Goal: Transaction & Acquisition: Purchase product/service

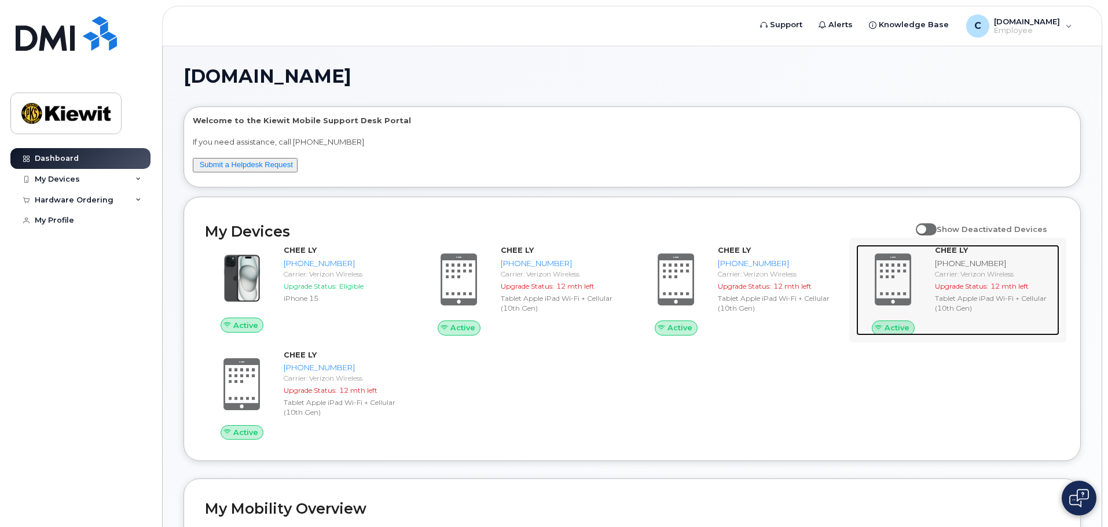
click at [951, 294] on div "Tablet Apple iPad Wi-Fi + Cellular (10th Gen)" at bounding box center [995, 304] width 120 height 20
click at [890, 324] on span "Active" at bounding box center [897, 327] width 25 height 11
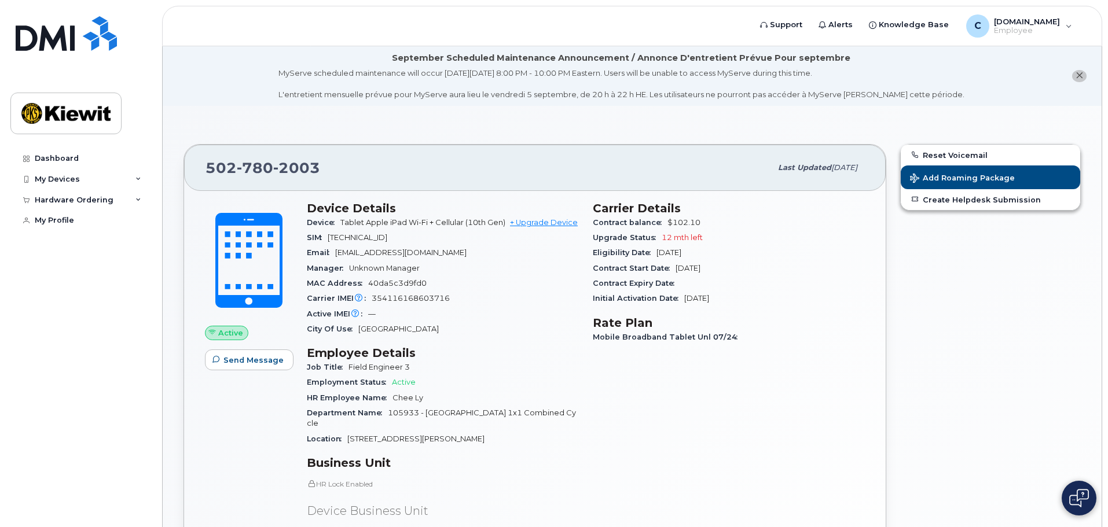
click at [1079, 77] on icon "close notification" at bounding box center [1080, 76] width 8 height 8
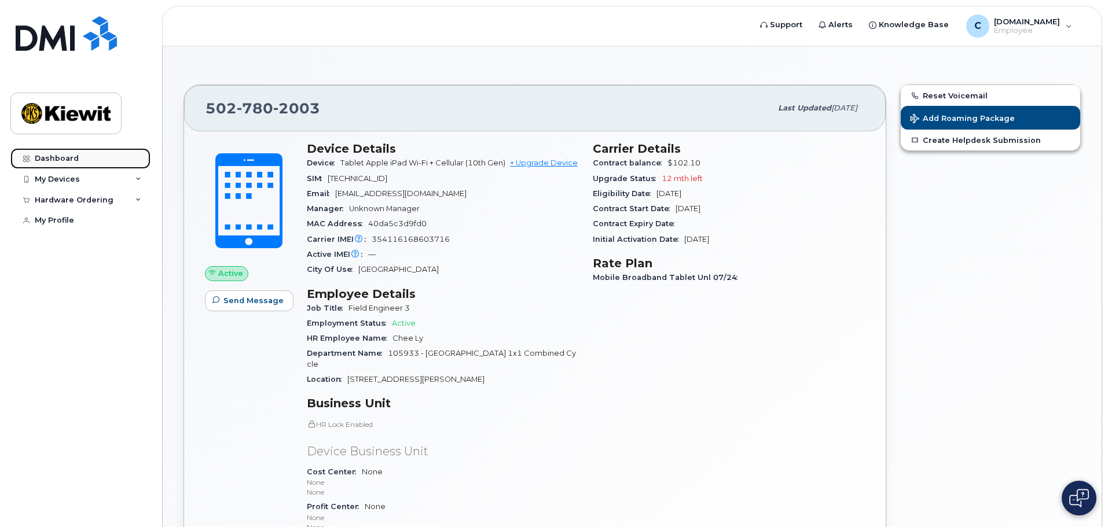
click at [69, 159] on div "Dashboard" at bounding box center [57, 158] width 44 height 9
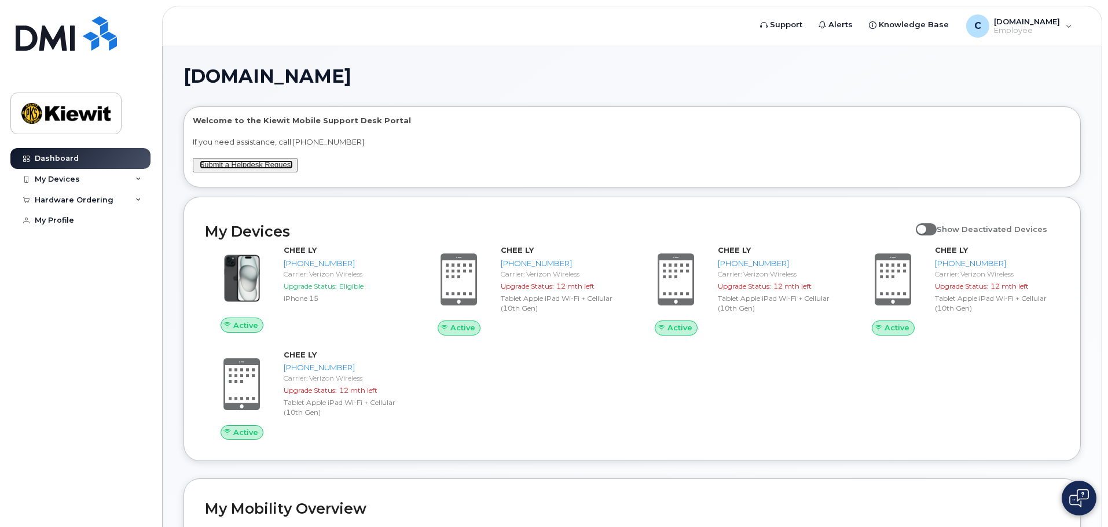
click at [254, 167] on link "Submit a Helpdesk Request" at bounding box center [246, 164] width 93 height 9
click at [1085, 494] on img at bounding box center [1079, 498] width 20 height 19
click at [817, 383] on div "Active CHEE LY 707-502-7959 Carrier: Verizon Wireless Upgrade Status: Eligible …" at bounding box center [632, 342] width 868 height 209
click at [679, 380] on div "Active CHEE LY 707-502-7959 Carrier: Verizon Wireless Upgrade Status: Eligible …" at bounding box center [632, 342] width 868 height 209
click at [1084, 492] on img at bounding box center [1079, 498] width 12 height 19
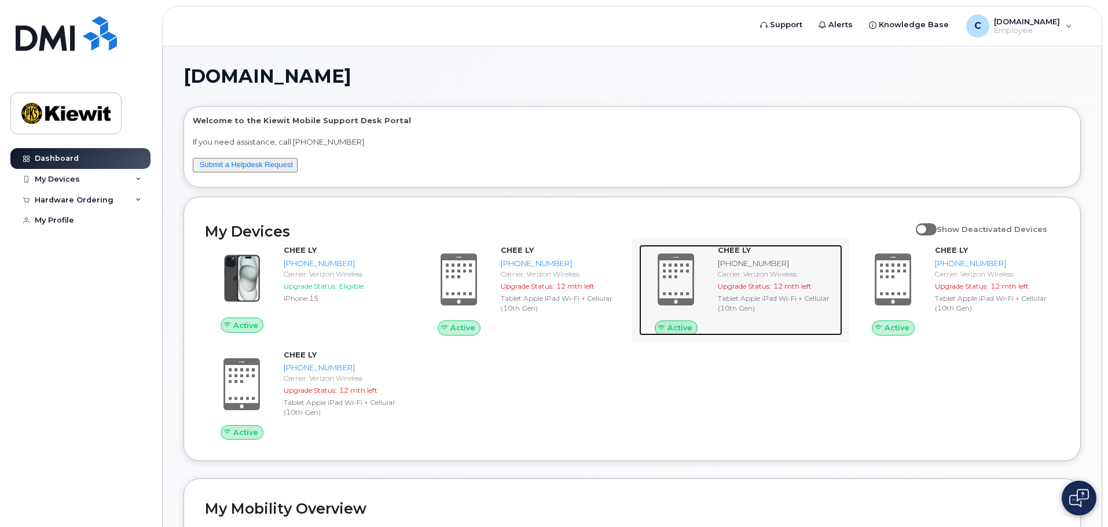
click at [680, 285] on span at bounding box center [676, 280] width 56 height 58
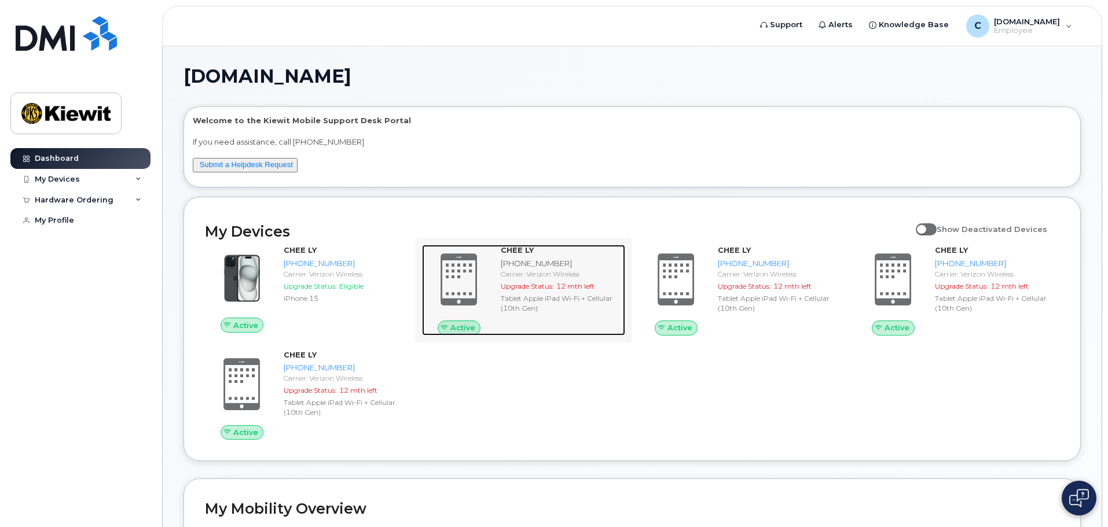
click at [475, 272] on span at bounding box center [459, 280] width 56 height 58
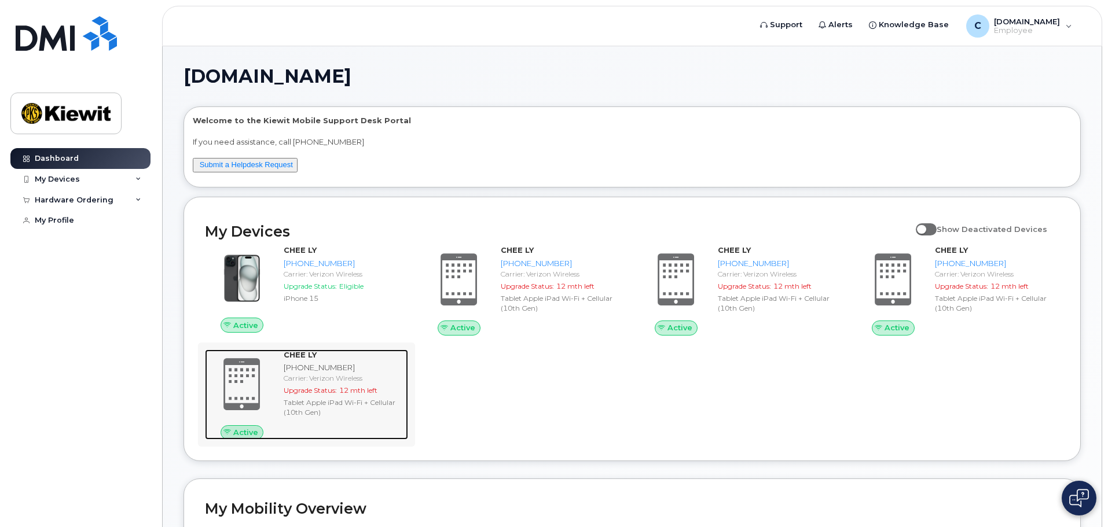
click at [243, 398] on span at bounding box center [242, 384] width 56 height 58
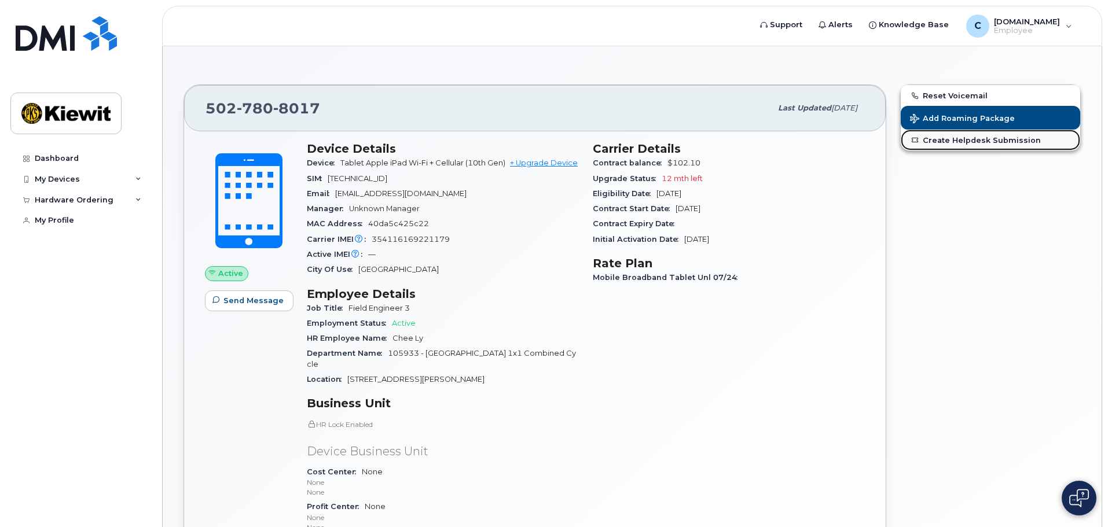
click at [957, 143] on link "Create Helpdesk Submission" at bounding box center [990, 140] width 179 height 21
click at [1073, 501] on img at bounding box center [1079, 498] width 20 height 19
click at [790, 386] on div "Carrier Details Contract balance $102.10 Upgrade Status 12 mth left Eligibility…" at bounding box center [729, 360] width 286 height 451
click at [1081, 505] on img at bounding box center [1079, 498] width 12 height 19
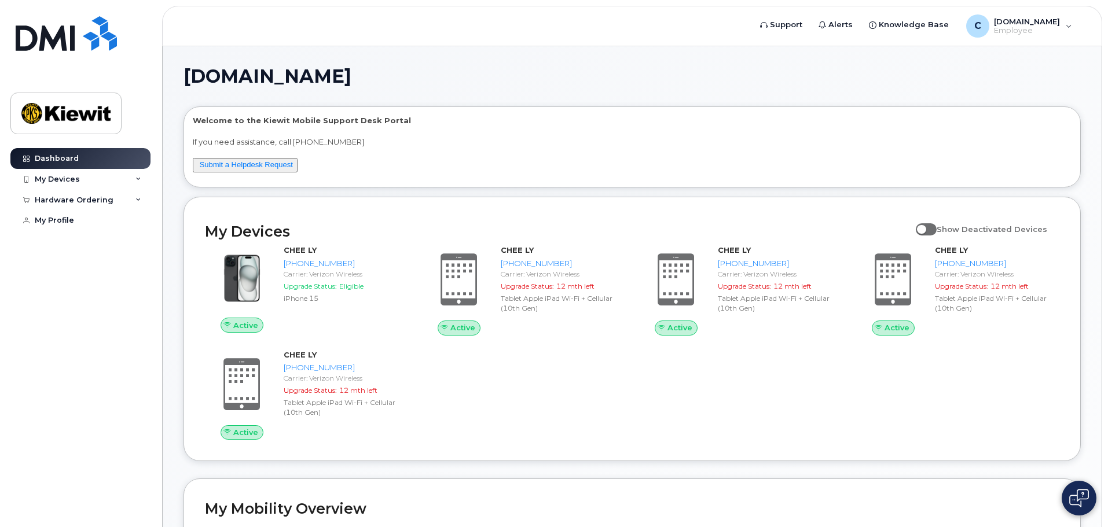
click at [1091, 497] on button at bounding box center [1079, 498] width 35 height 35
click at [766, 412] on div "Active CHEE LY 707-502-7959 Carrier: Verizon Wireless Upgrade Status: Eligible …" at bounding box center [632, 342] width 868 height 209
click at [852, 384] on div "Active CHEE LY 707-502-7959 Carrier: Verizon Wireless Upgrade Status: Eligible …" at bounding box center [632, 342] width 868 height 209
click at [1082, 501] on img at bounding box center [1079, 498] width 12 height 19
click at [113, 203] on div "Hardware Ordering" at bounding box center [80, 200] width 140 height 21
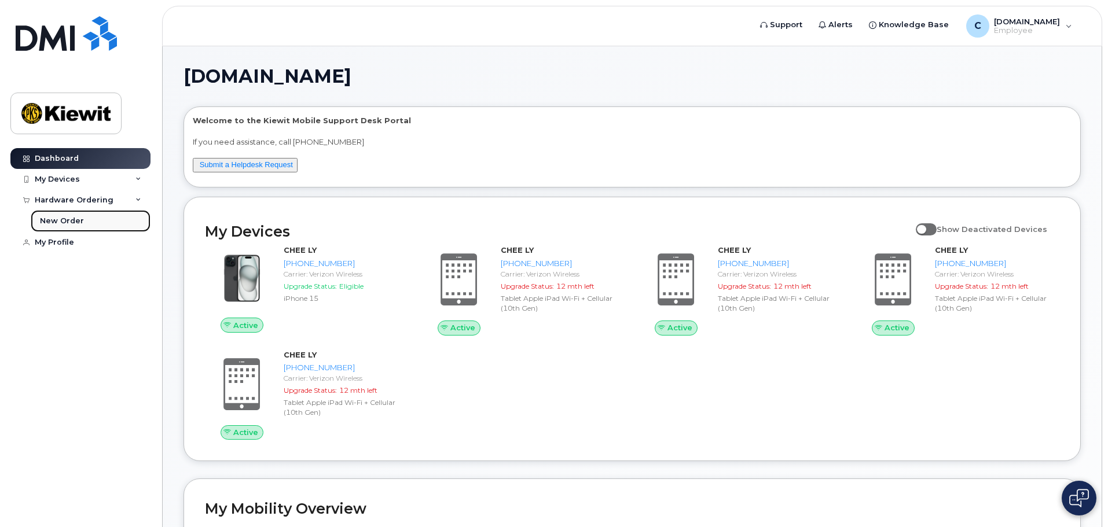
click at [95, 222] on link "New Order" at bounding box center [91, 221] width 120 height 22
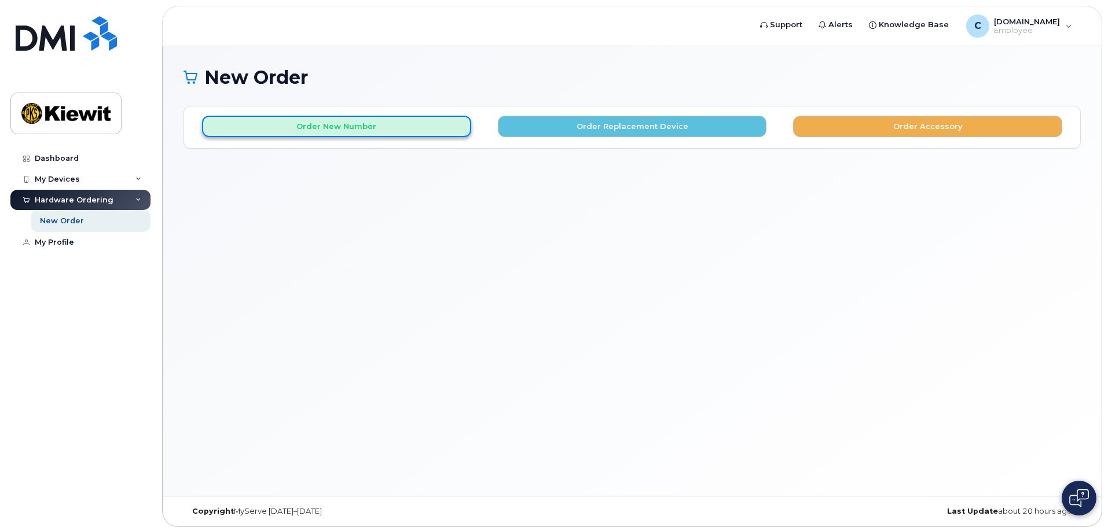
click at [337, 131] on button "Order New Number" at bounding box center [336, 126] width 269 height 21
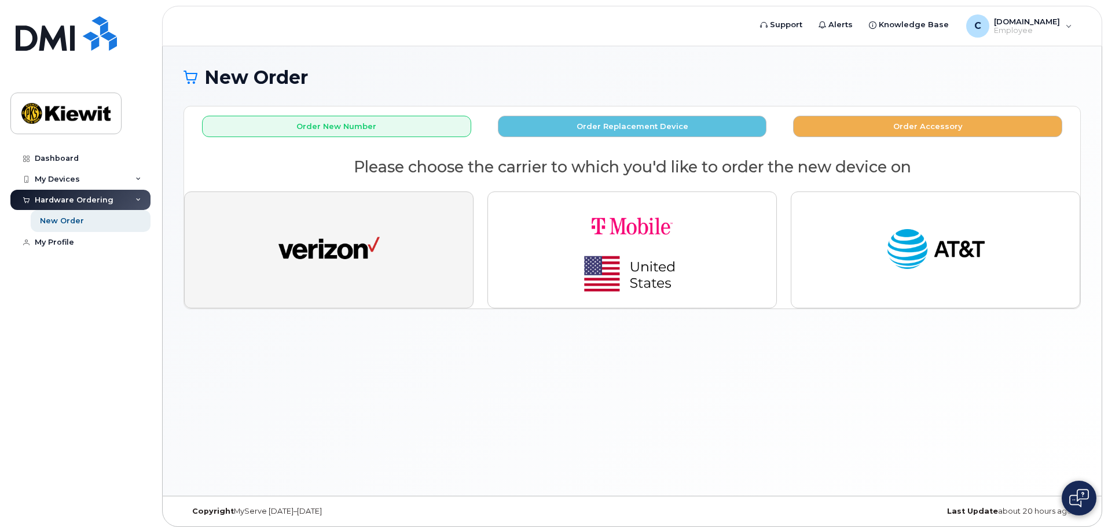
click at [402, 217] on button "button" at bounding box center [328, 250] width 289 height 117
